Goal: Task Accomplishment & Management: Manage account settings

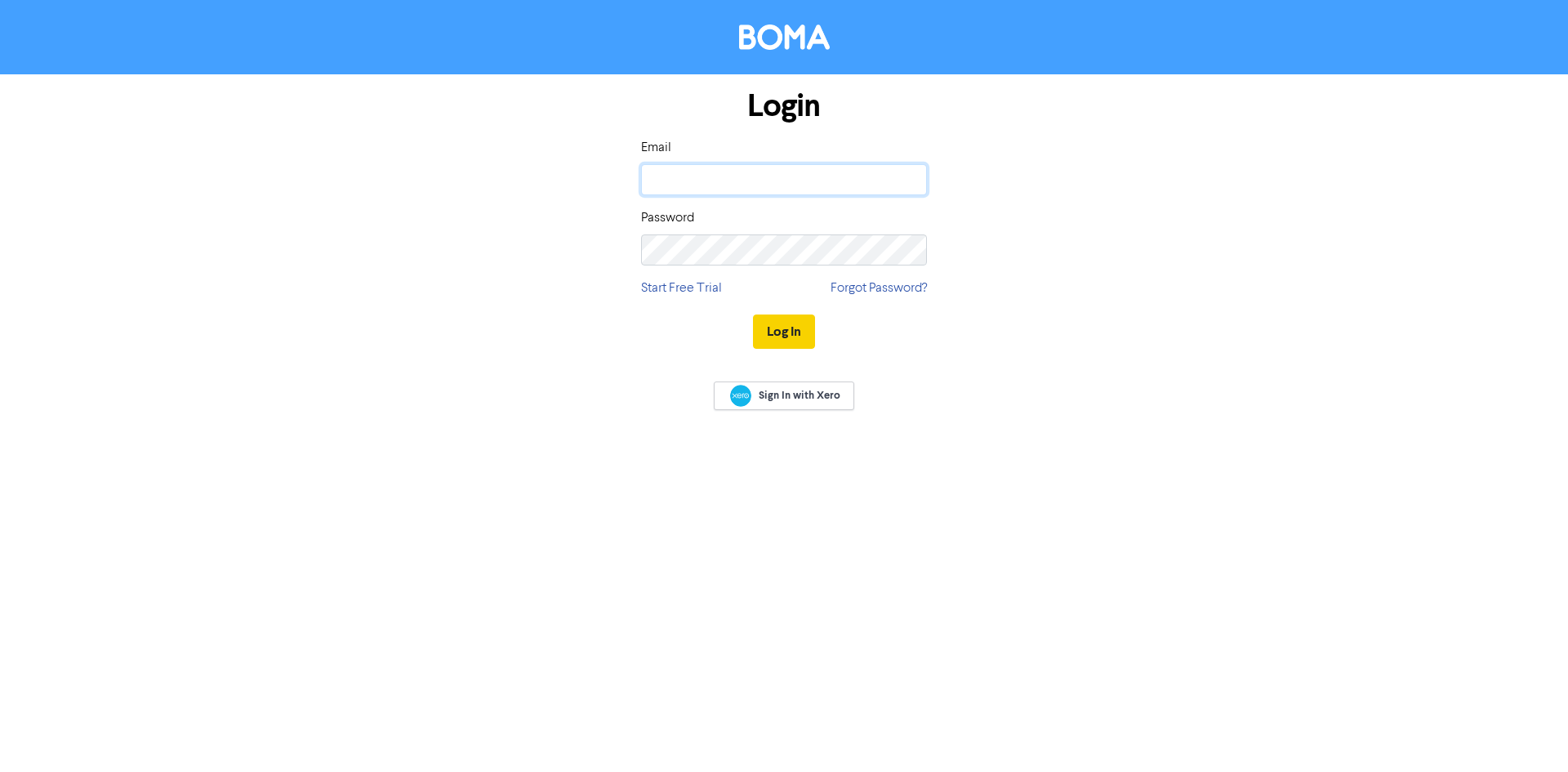
type input "[PERSON_NAME][EMAIL_ADDRESS][DOMAIN_NAME]"
click at [782, 328] on button "Log In" at bounding box center [783, 331] width 62 height 35
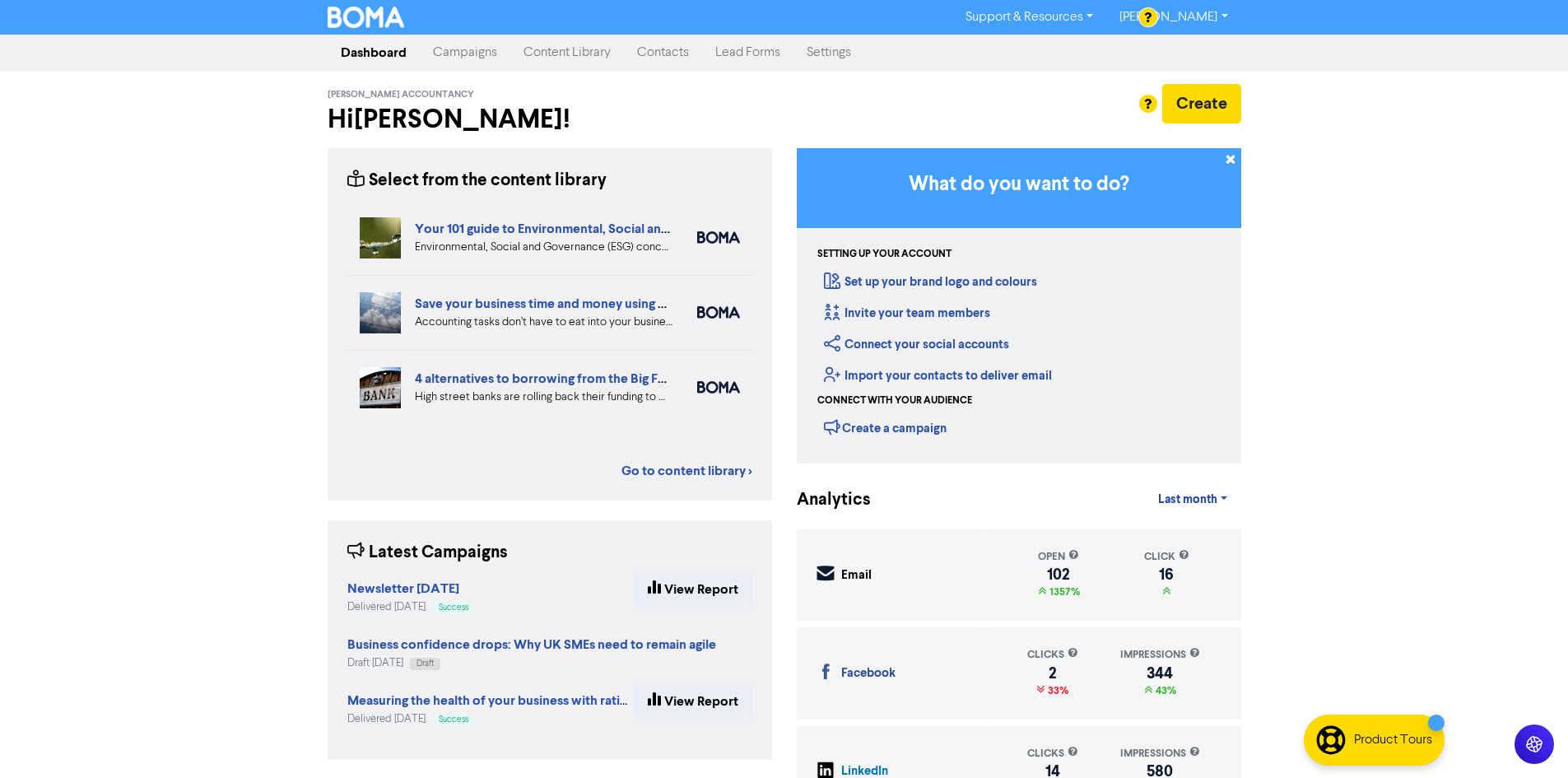
click at [456, 51] on link "Campaigns" at bounding box center [465, 53] width 90 height 33
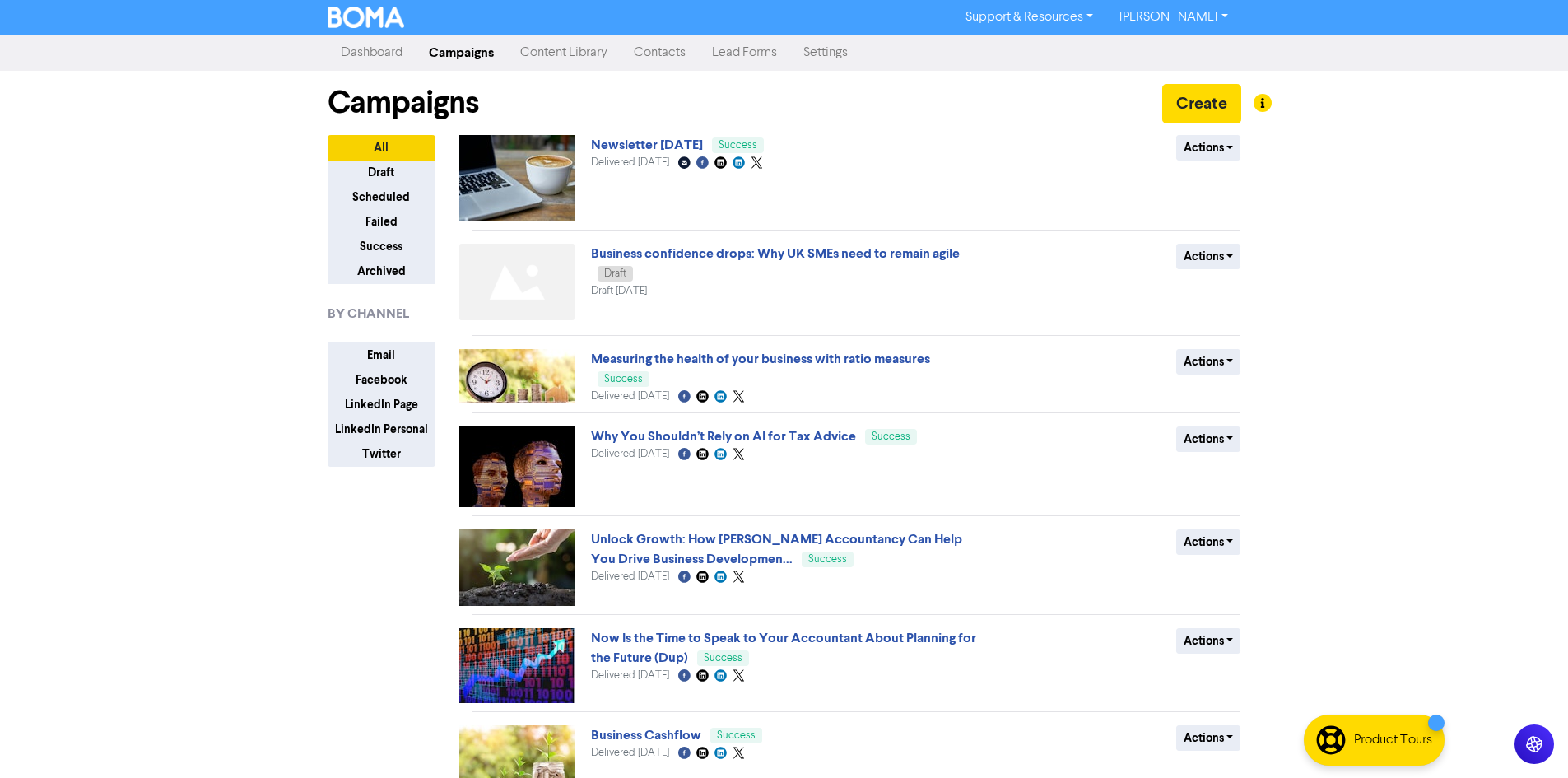
click at [636, 145] on link "Newsletter [DATE]" at bounding box center [646, 144] width 112 height 16
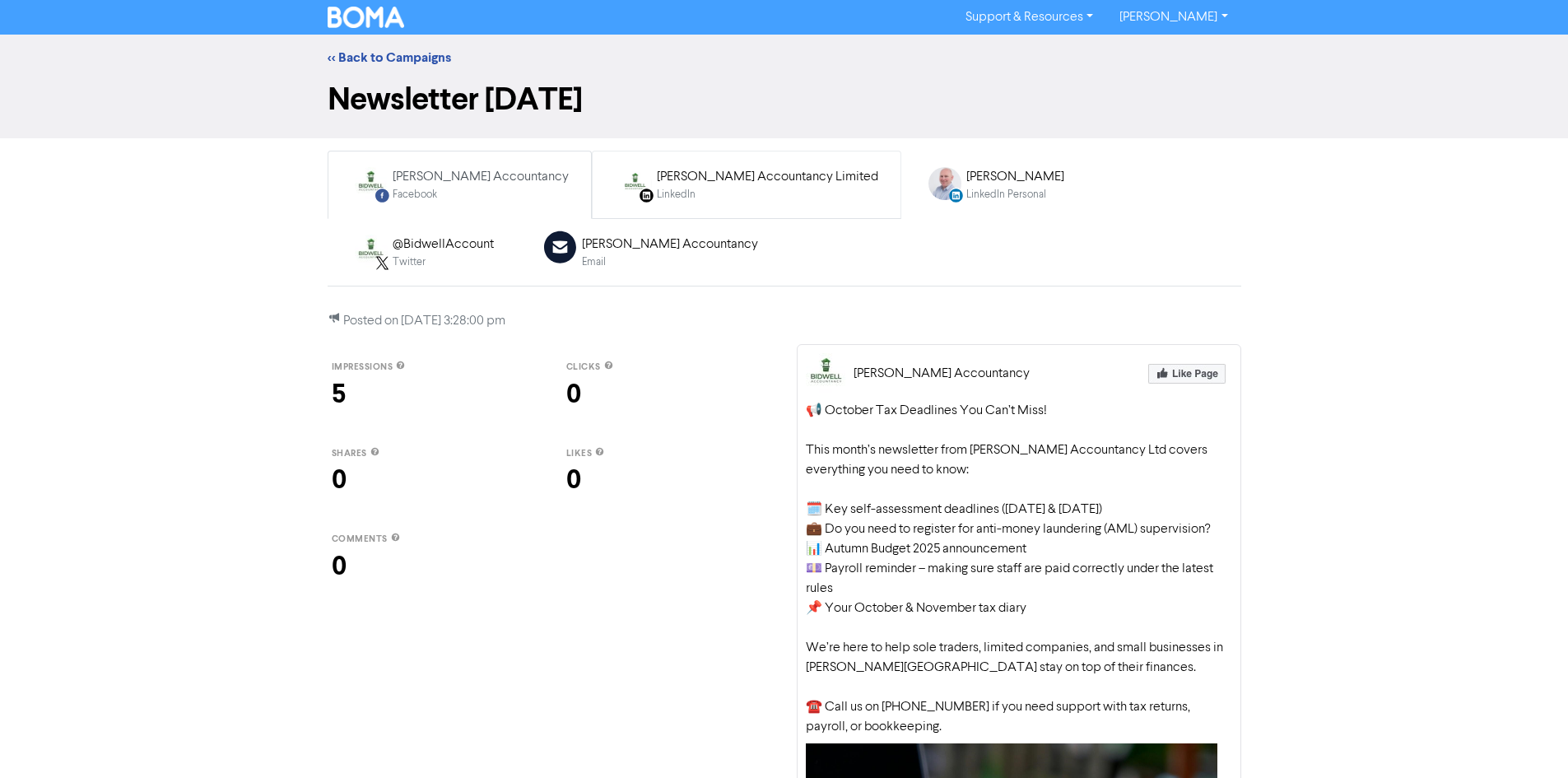
click at [706, 168] on div "[PERSON_NAME] Accountancy Limited" at bounding box center [767, 176] width 221 height 20
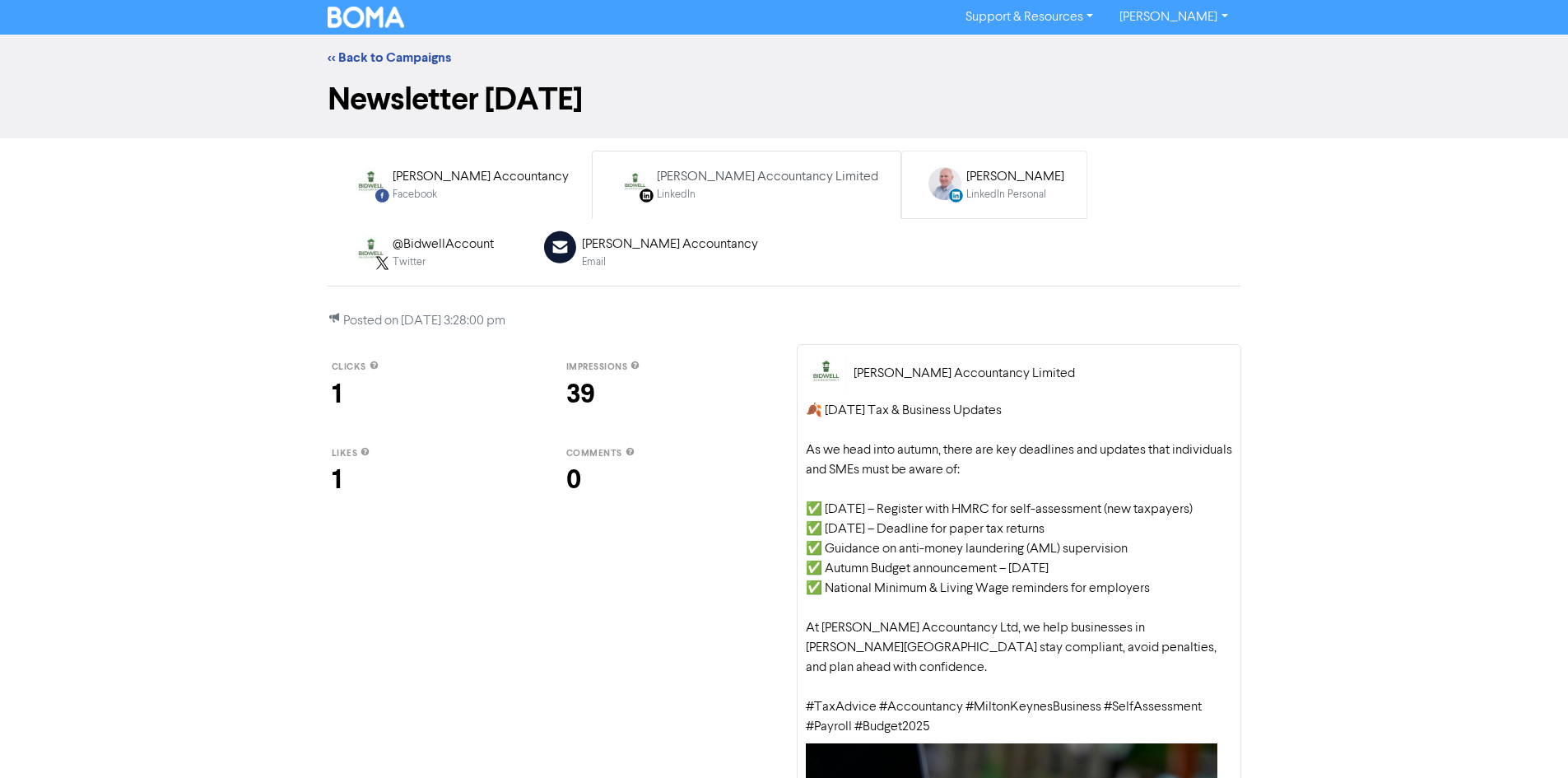
click at [949, 194] on icon "LinkedIn Personal Created with Sketch." at bounding box center [956, 195] width 14 height 14
click at [494, 235] on div "@BidwellAccount" at bounding box center [443, 244] width 101 height 20
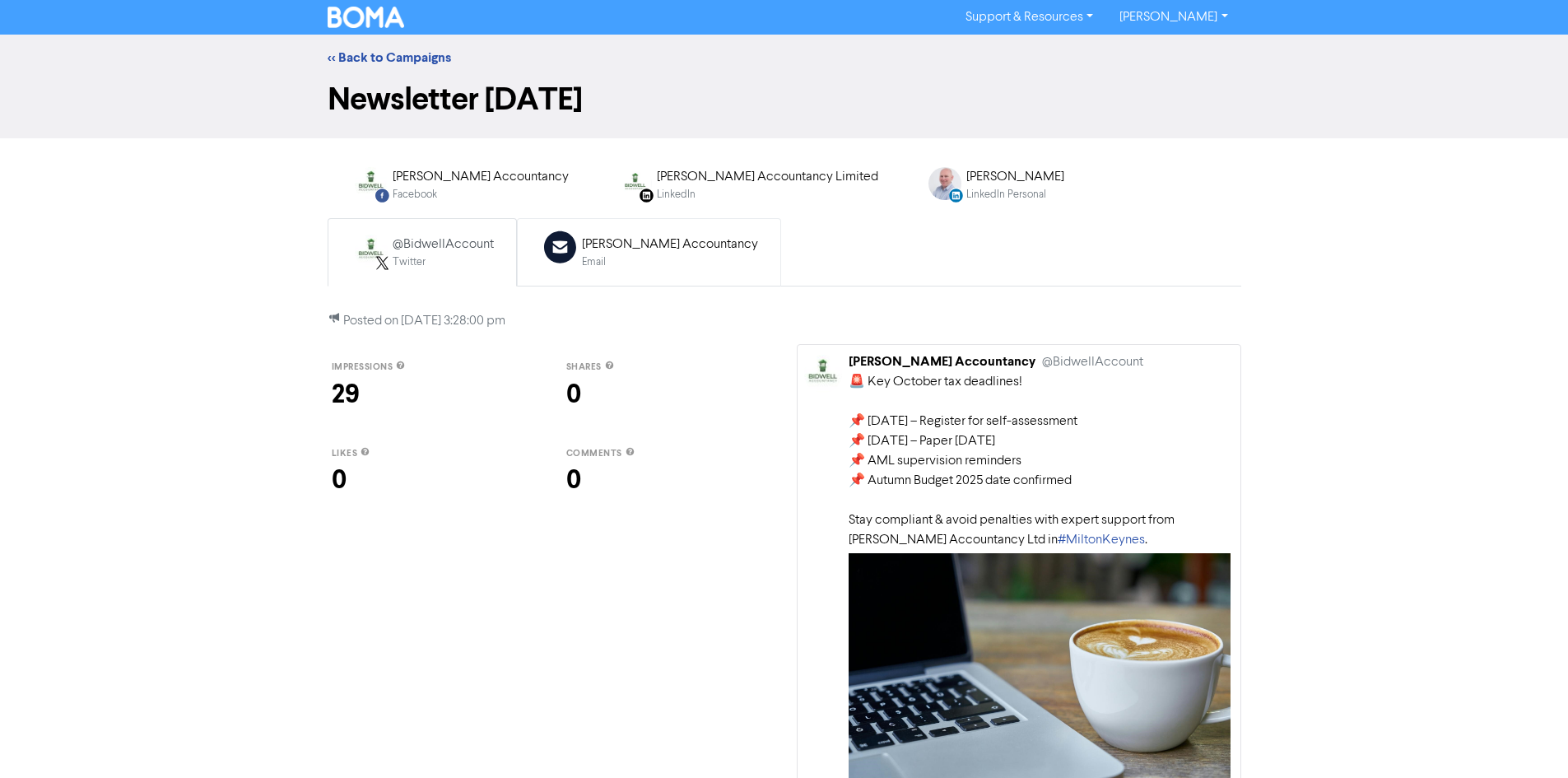
click at [581, 260] on div "Email" at bounding box center [669, 262] width 176 height 15
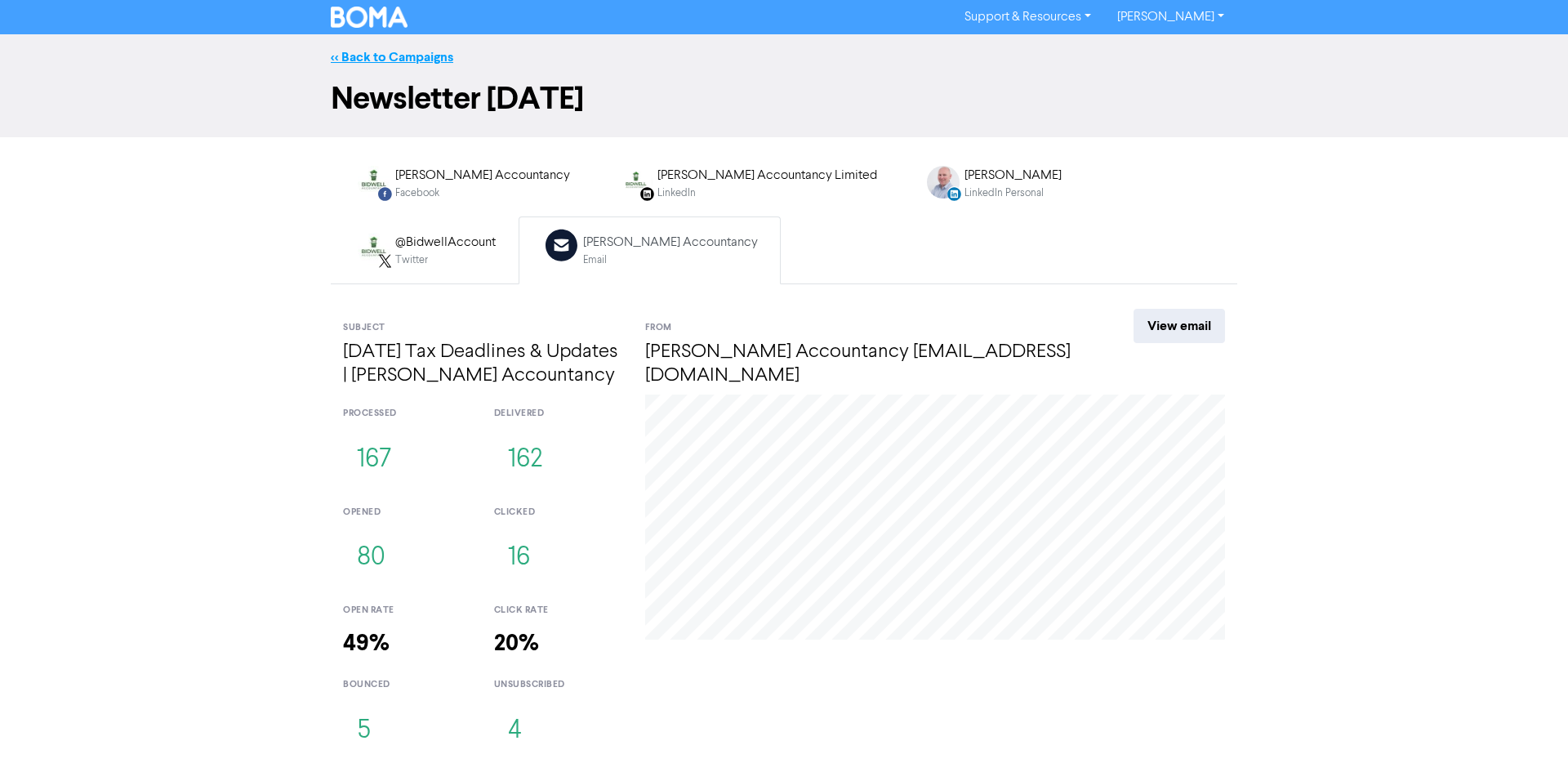
click at [427, 61] on link "<< Back to Campaigns" at bounding box center [392, 57] width 122 height 16
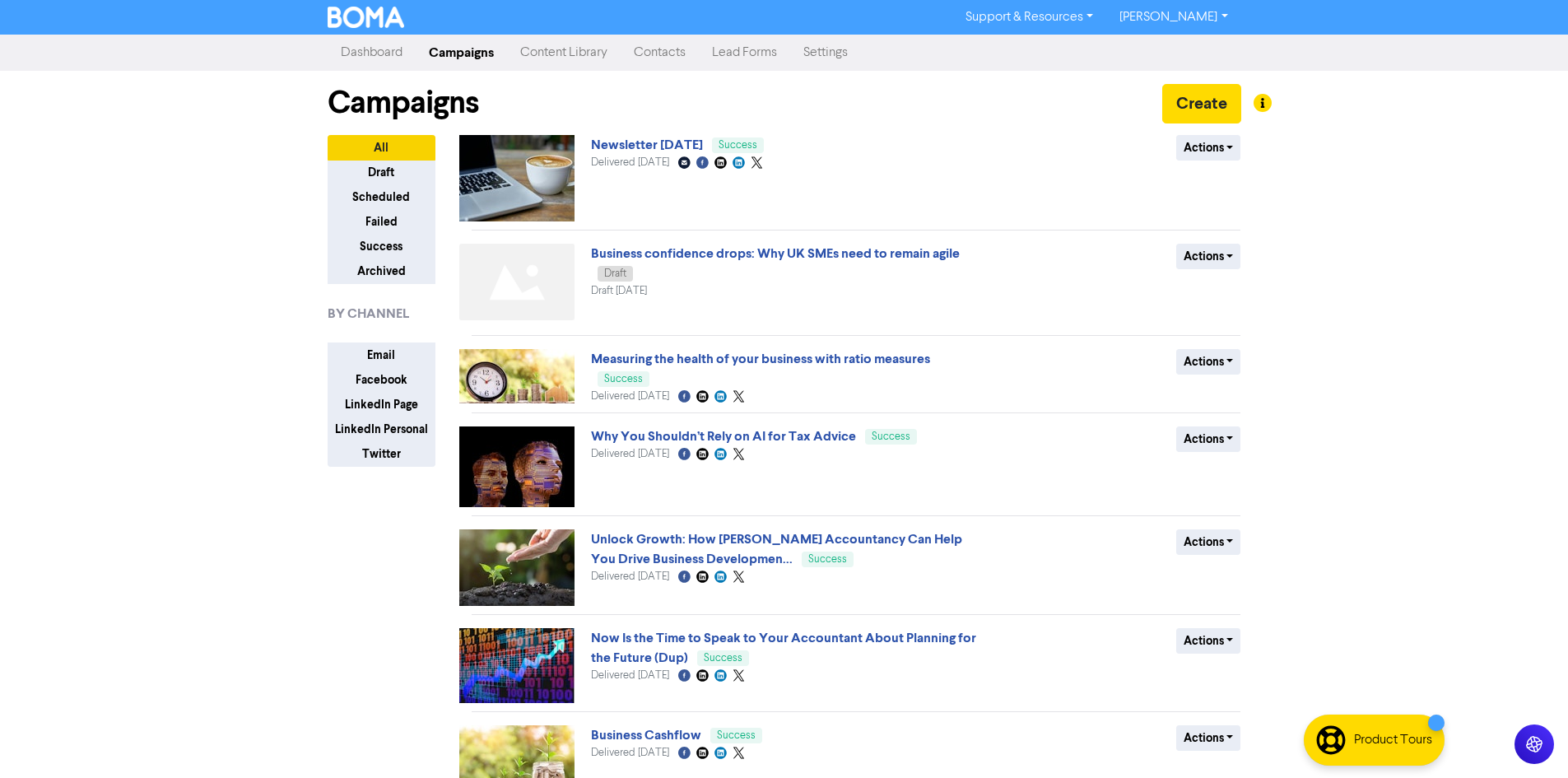
click at [538, 43] on link "Content Library" at bounding box center [564, 53] width 113 height 33
